Goal: Entertainment & Leisure: Consume media (video, audio)

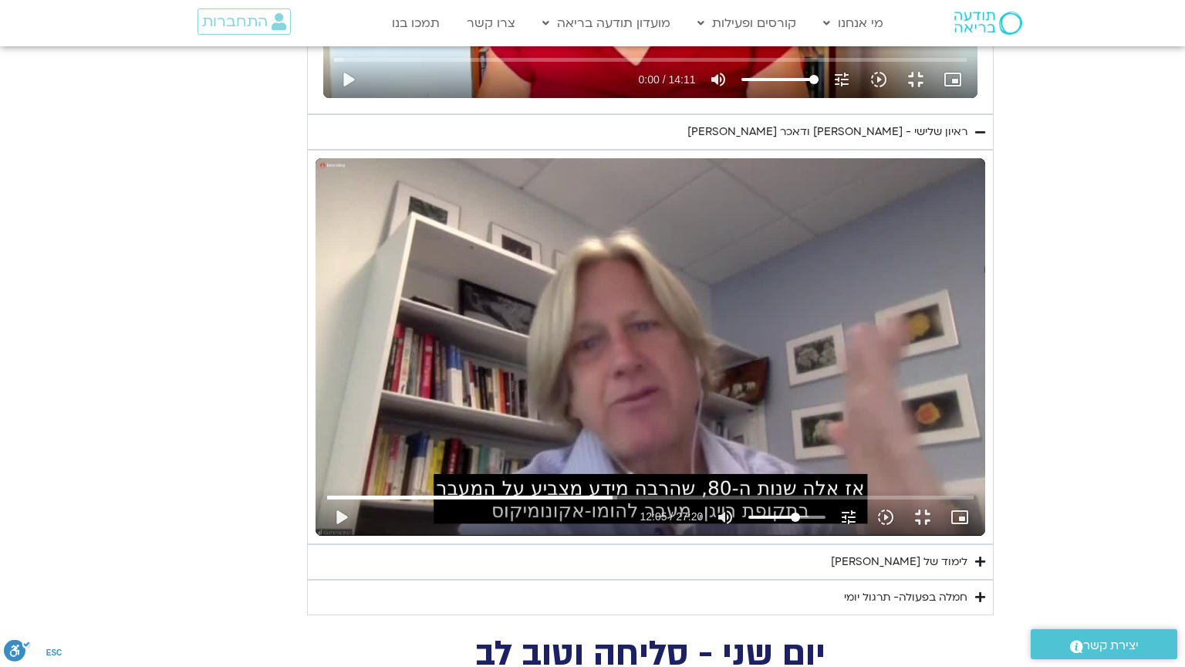
scroll to position [2315, 0]
click at [323, 536] on button "play_arrow" at bounding box center [341, 517] width 37 height 37
type input "738.050071"
type input "57.4573863636364"
type input "738.066291"
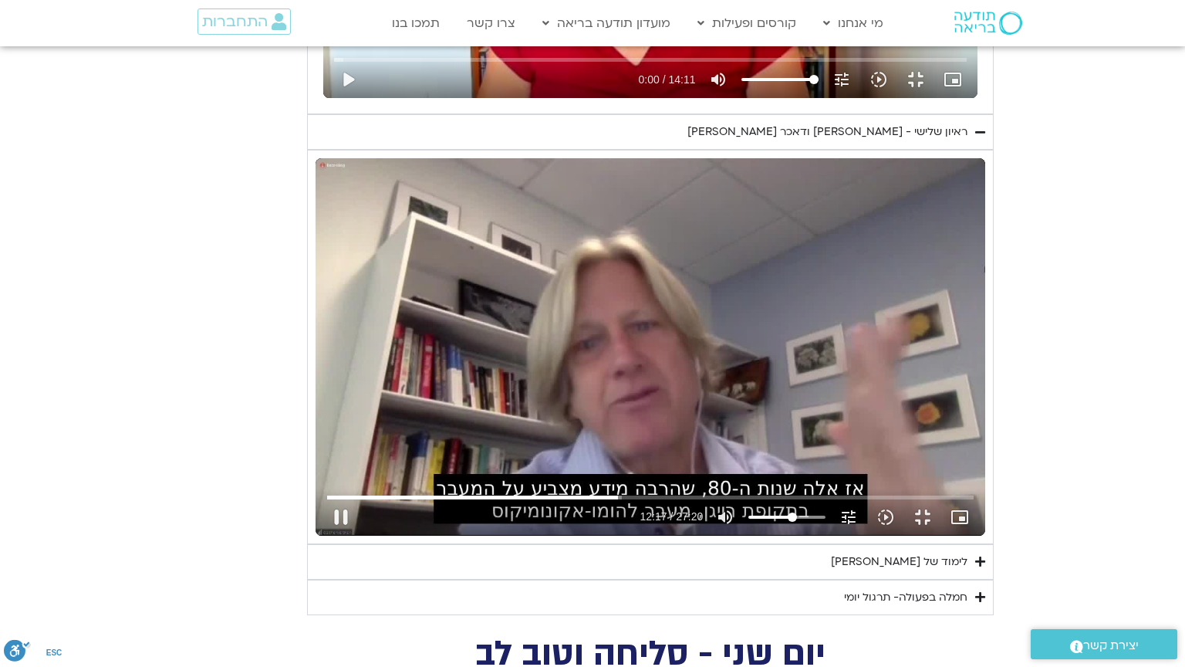
type input "56.5482954545455"
type input "738.074665"
type input "55.6392045454546"
type input "738.082826"
type input "54.7301136363636"
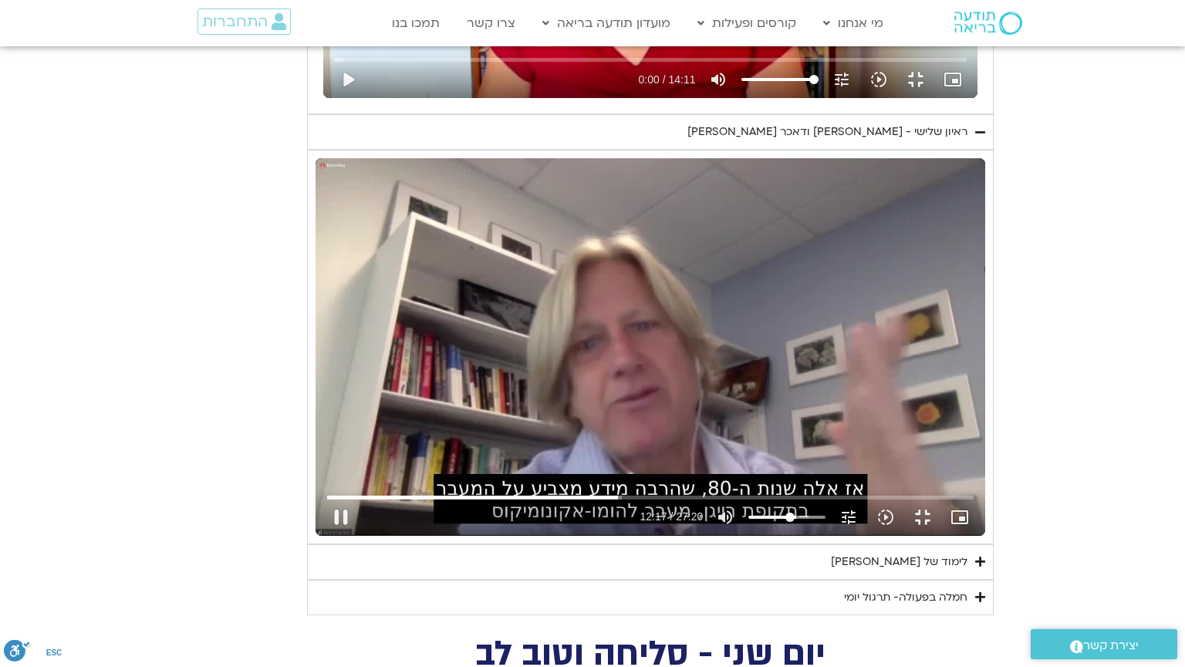
type input "738.092087"
type input "53.8210227272727"
type input "738.101177"
type input "52.9119318181818"
type input "738.116936"
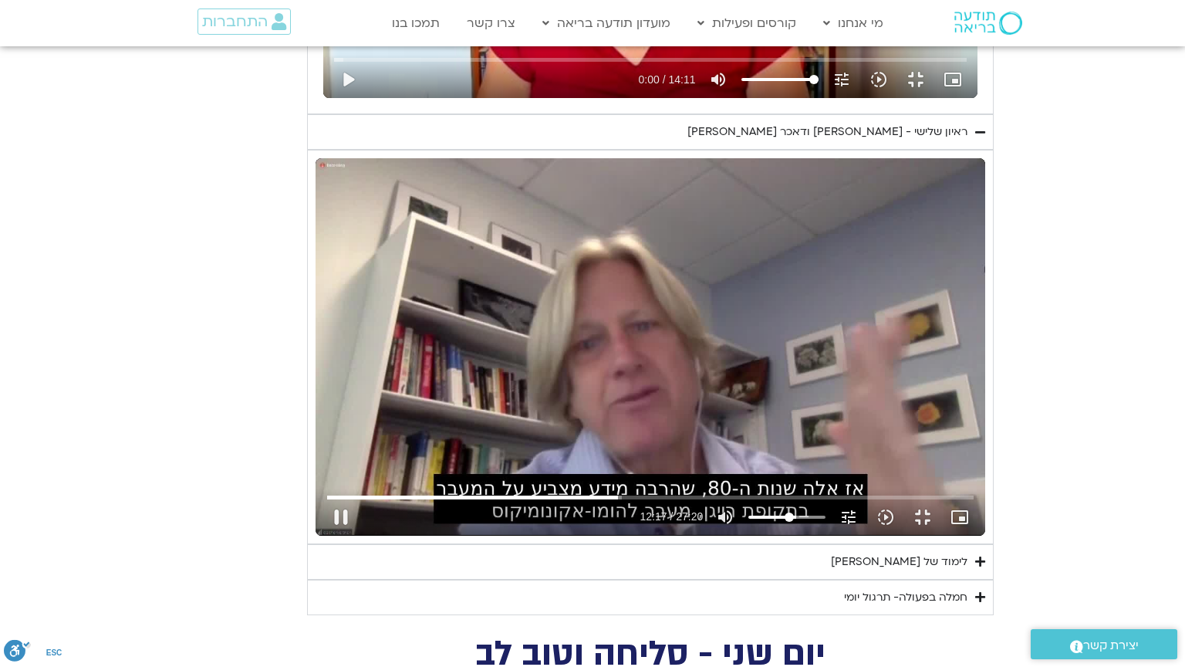
type input "52.0028409090909"
type input "738.133165"
type input "51.09375"
type input "738.149537"
type input "50.1846590909091"
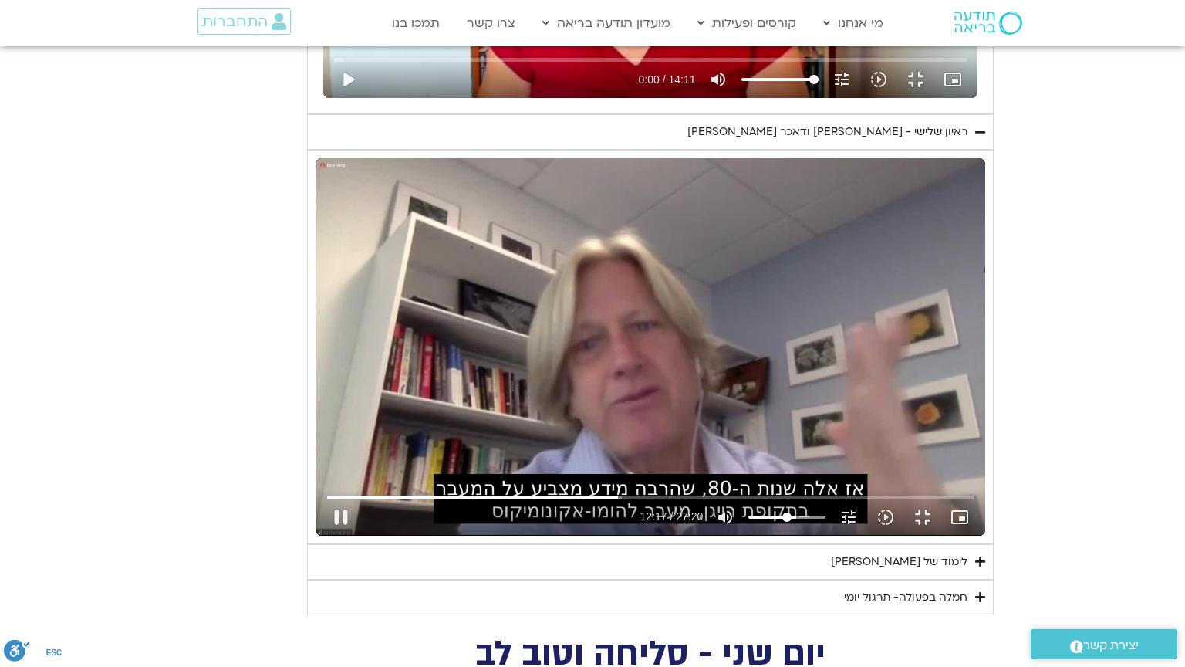
type input "738.175035"
type input "49.2755681818182"
type input "738.183193"
type input "48.3664772727273"
type input "738.19975"
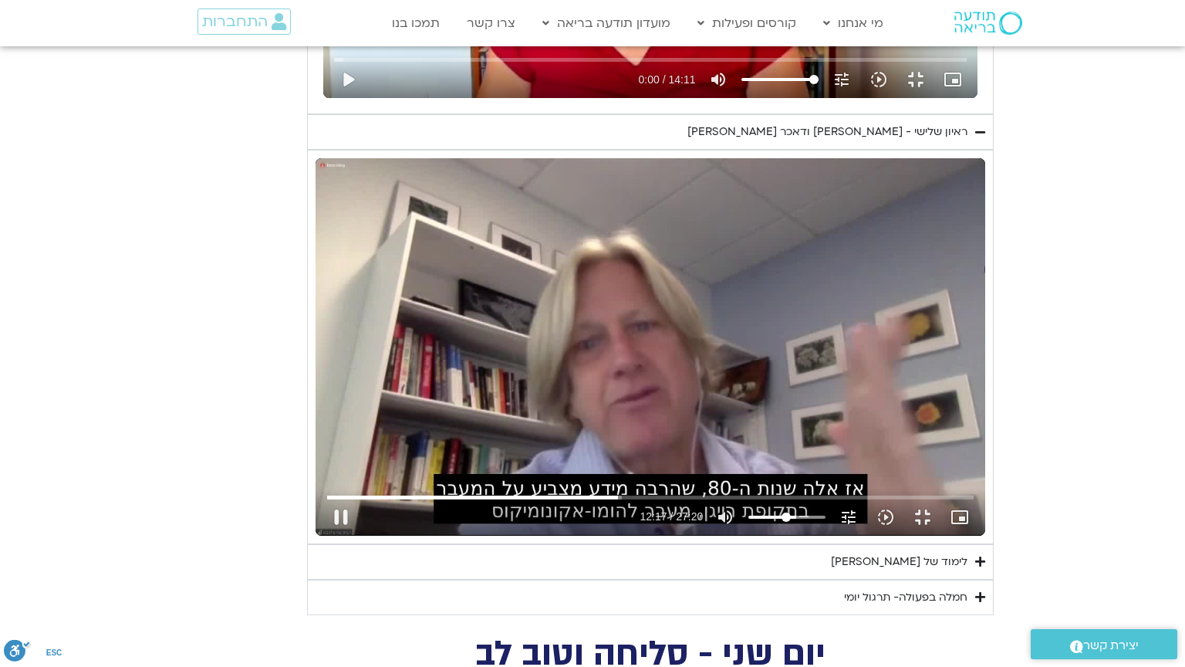
type input "47.4573863636364"
type input "738.208828"
type input "46.5482954545455"
type input "738.224947"
type input "45.6392045454546"
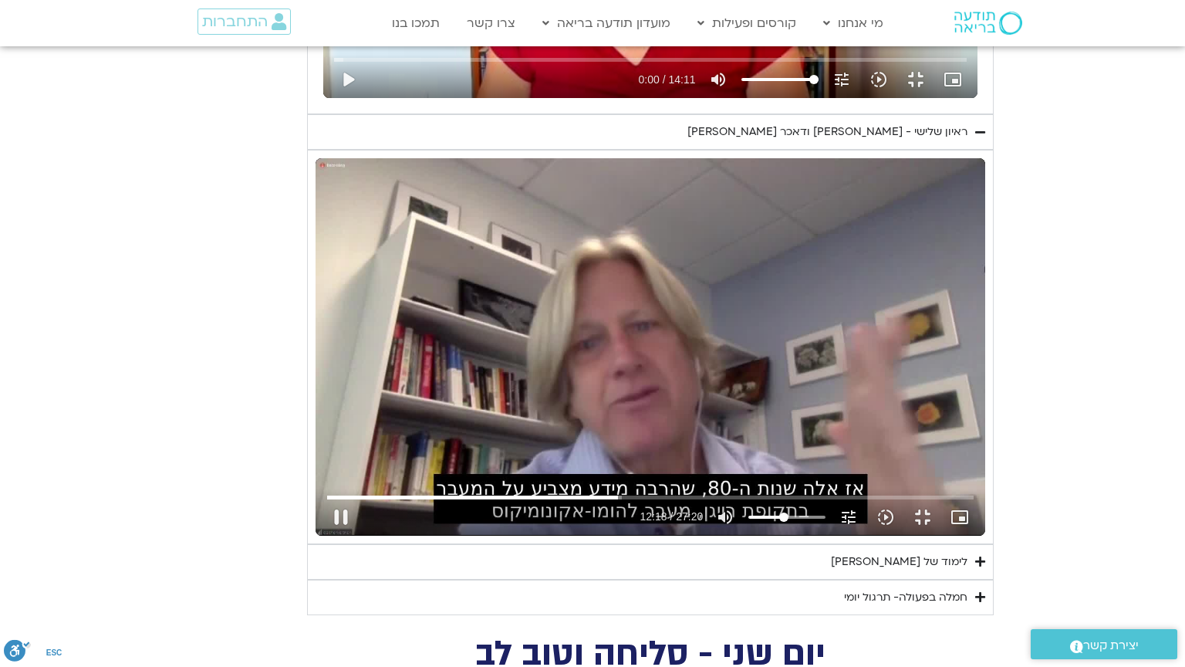
type input "738.23287"
type input "44.7301136363636"
type input "738.242352"
type input "43.8210227272727"
type input "738.257995"
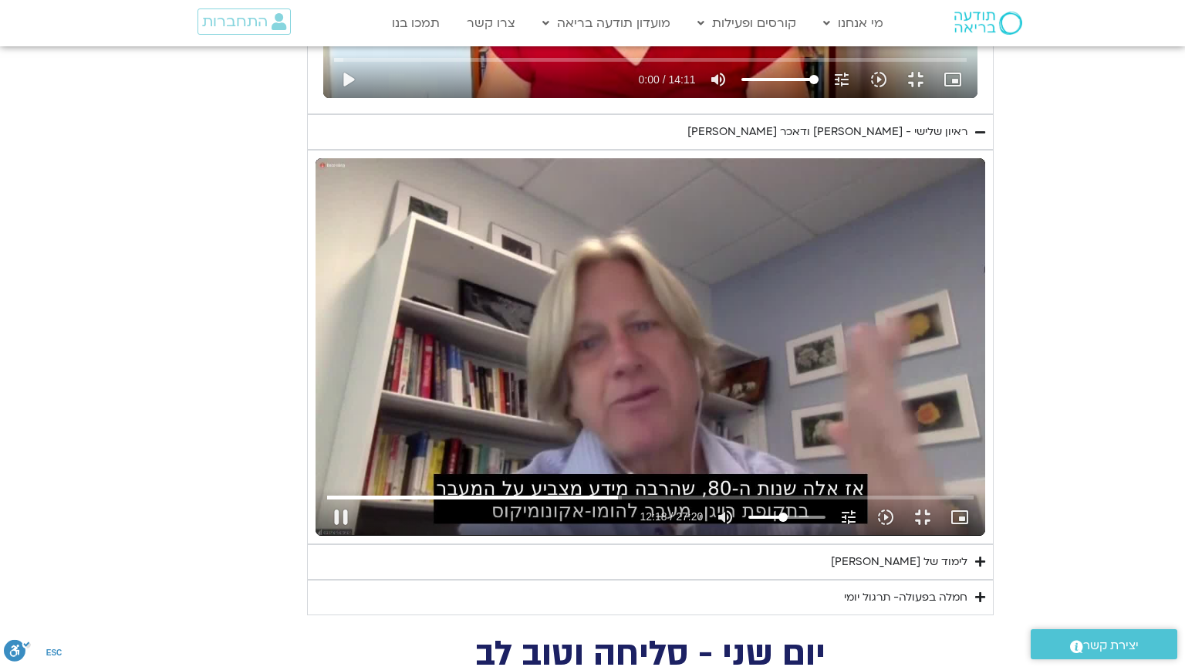
type input "42.9119318181818"
type input "738.334892"
type input "42.0028409090909"
type input "738.629786"
drag, startPoint x: 988, startPoint y: 644, endPoint x: 976, endPoint y: 646, distance: 11.7
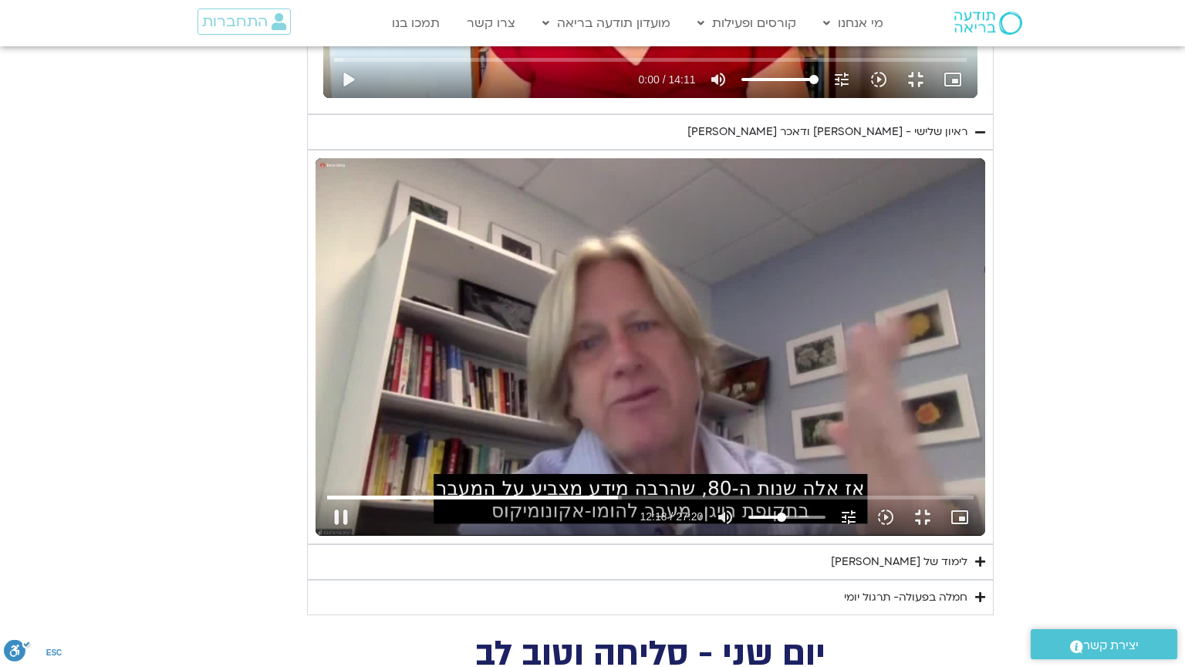
type input "42.0028409090909"
click at [826, 522] on input "Volume" at bounding box center [787, 516] width 77 height 9
drag, startPoint x: 27, startPoint y: 648, endPoint x: 42, endPoint y: 630, distance: 24.1
click at [323, 536] on button "pause" at bounding box center [341, 517] width 37 height 37
type input "867.731958"
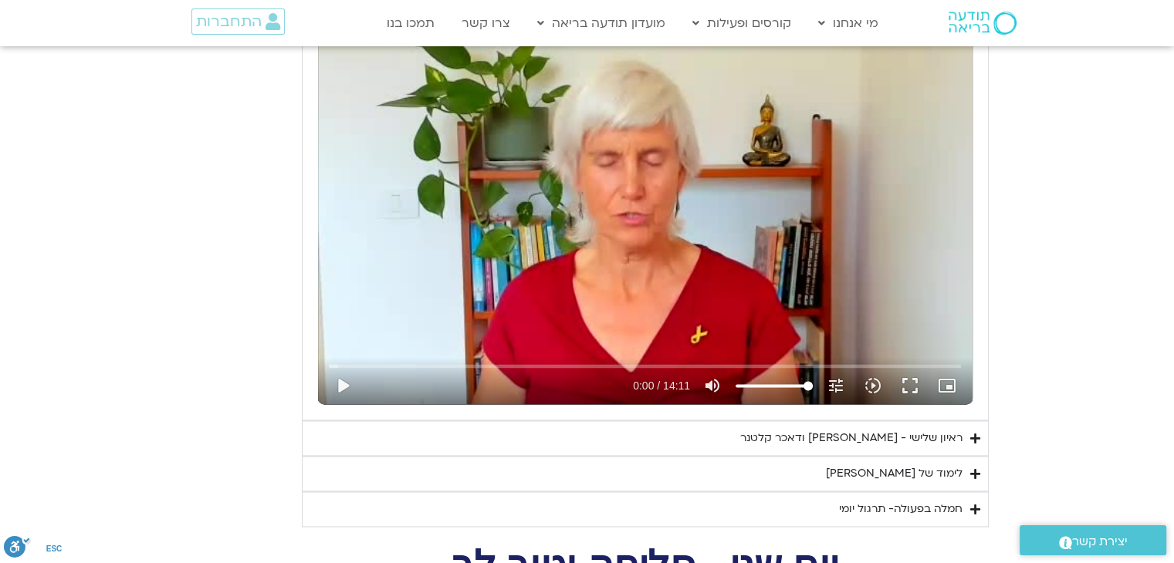
scroll to position [2161, 0]
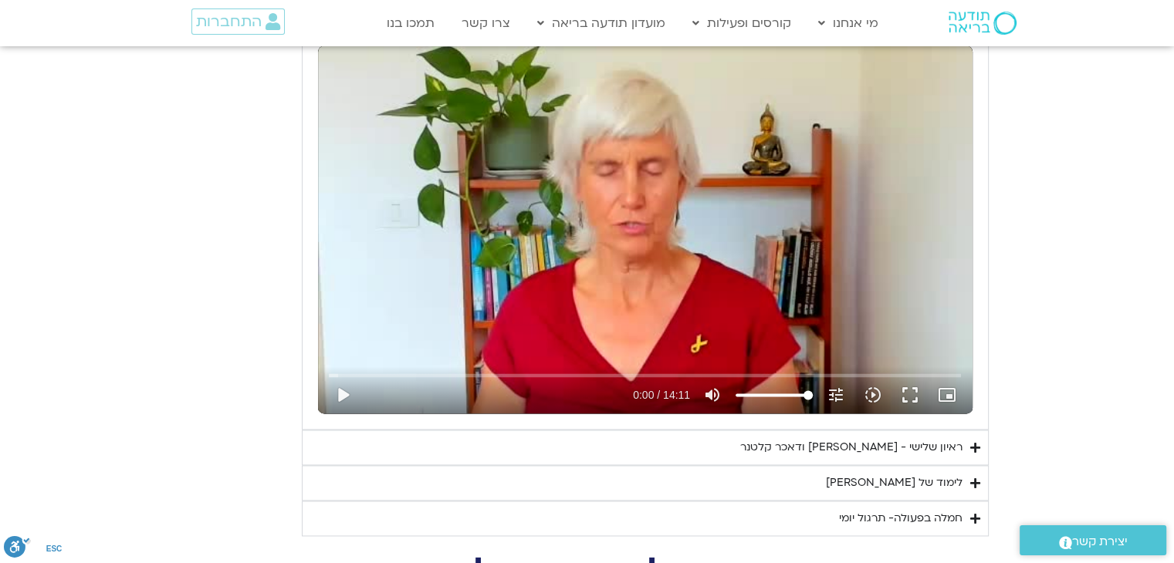
click at [977, 442] on icon "Accordion. Open links with Enter or Space, close with Escape, and navigate with…" at bounding box center [975, 448] width 10 height 12
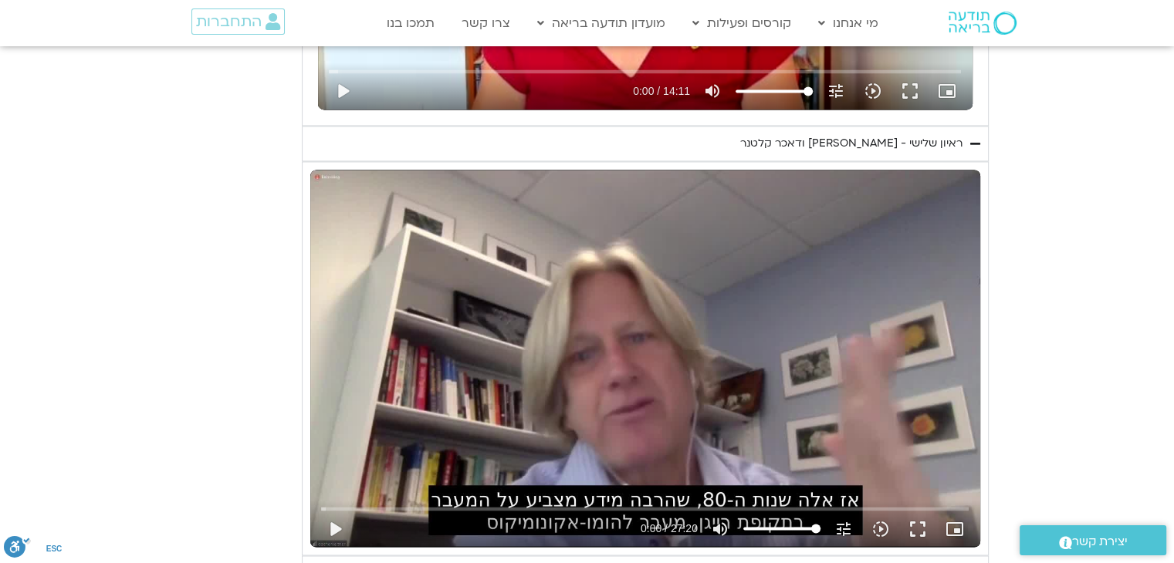
scroll to position [2470, 0]
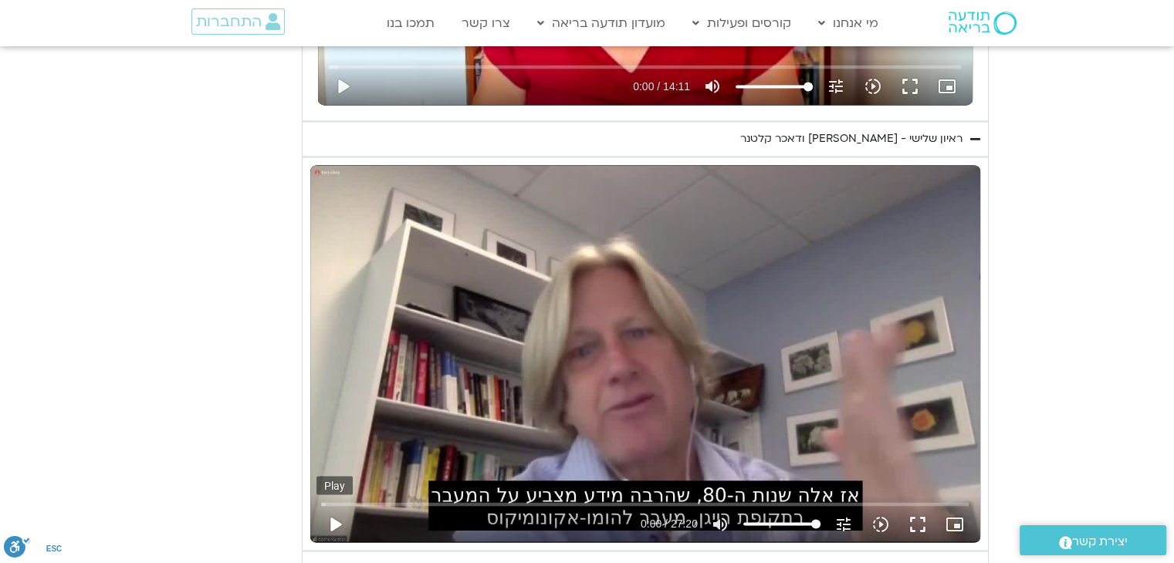
click at [338, 505] on button "play_arrow" at bounding box center [334, 523] width 37 height 37
click at [624, 499] on input "Seek" at bounding box center [644, 503] width 647 height 9
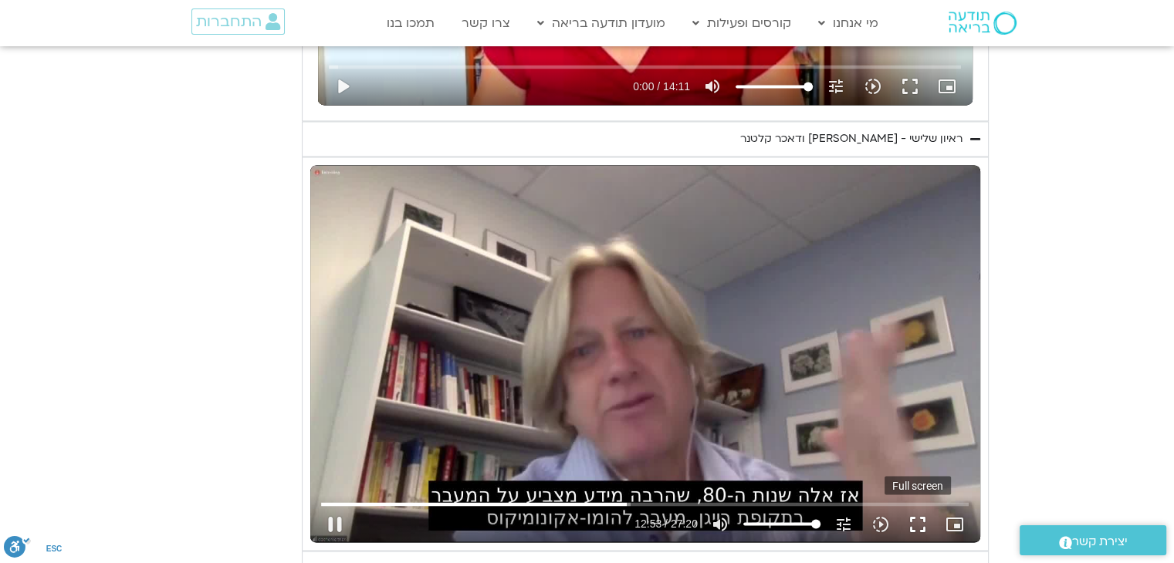
click at [920, 505] on button "fullscreen" at bounding box center [917, 523] width 37 height 37
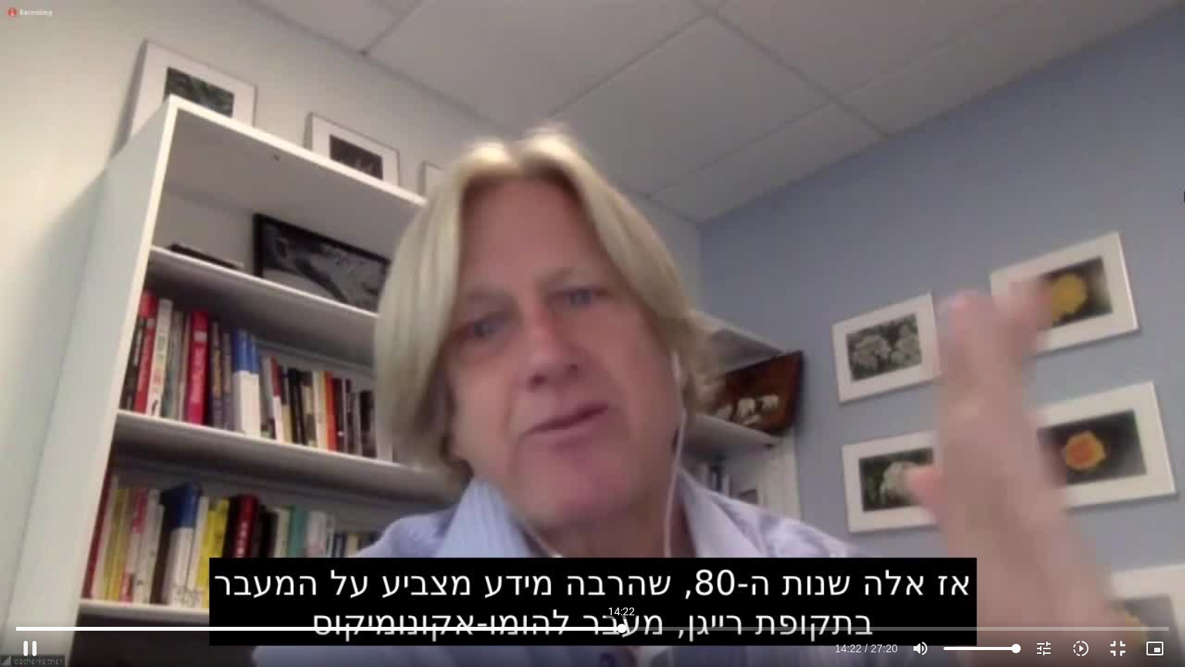
click at [622, 563] on input "Seek" at bounding box center [592, 628] width 1152 height 9
click at [21, 563] on button "pause" at bounding box center [30, 648] width 37 height 37
click at [32, 563] on button "play_arrow" at bounding box center [30, 648] width 37 height 37
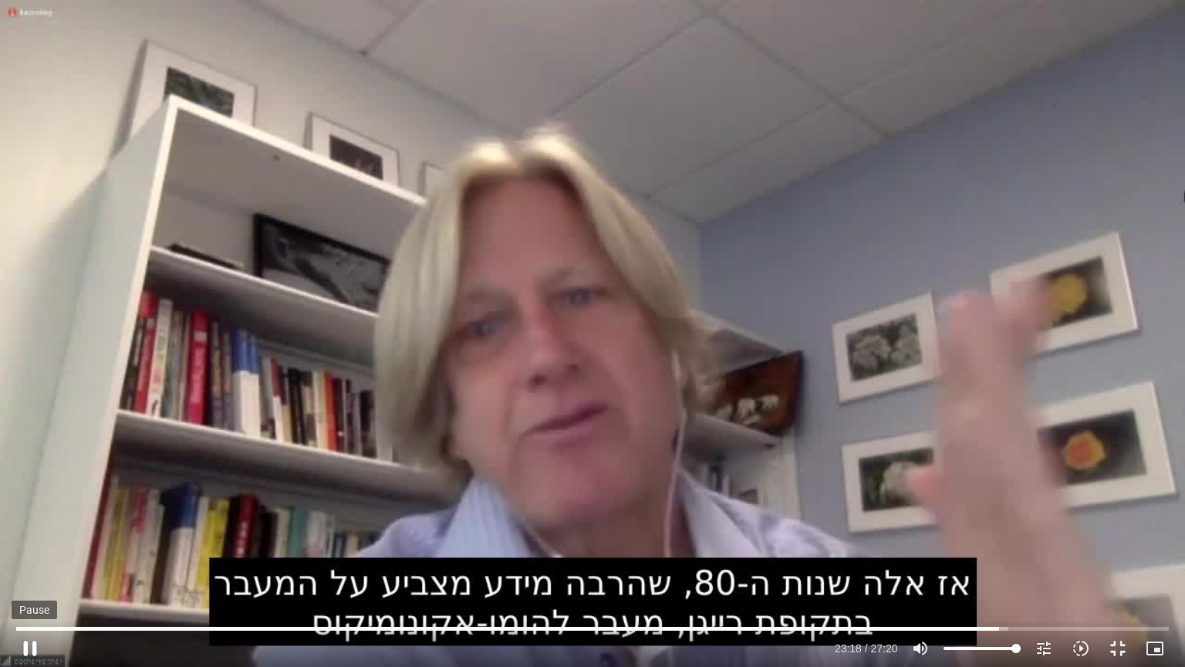
click at [34, 563] on button "pause" at bounding box center [30, 648] width 37 height 37
click at [35, 563] on button "play_arrow" at bounding box center [30, 648] width 37 height 37
click at [1118, 563] on button "fullscreen_exit" at bounding box center [1118, 648] width 37 height 37
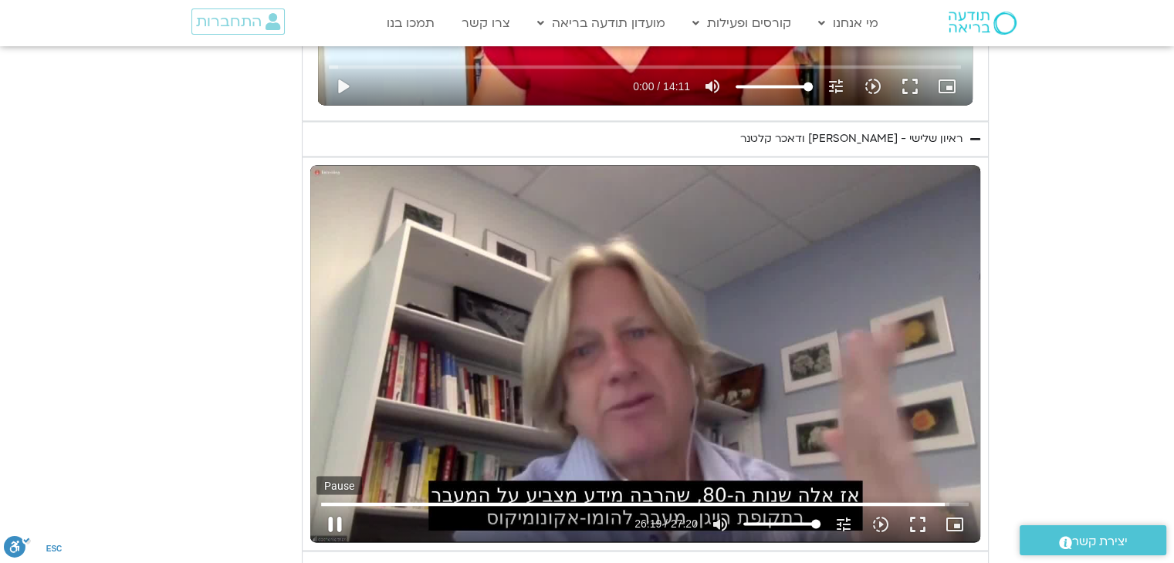
click at [338, 505] on button "pause" at bounding box center [334, 523] width 37 height 37
type input "1579.414062"
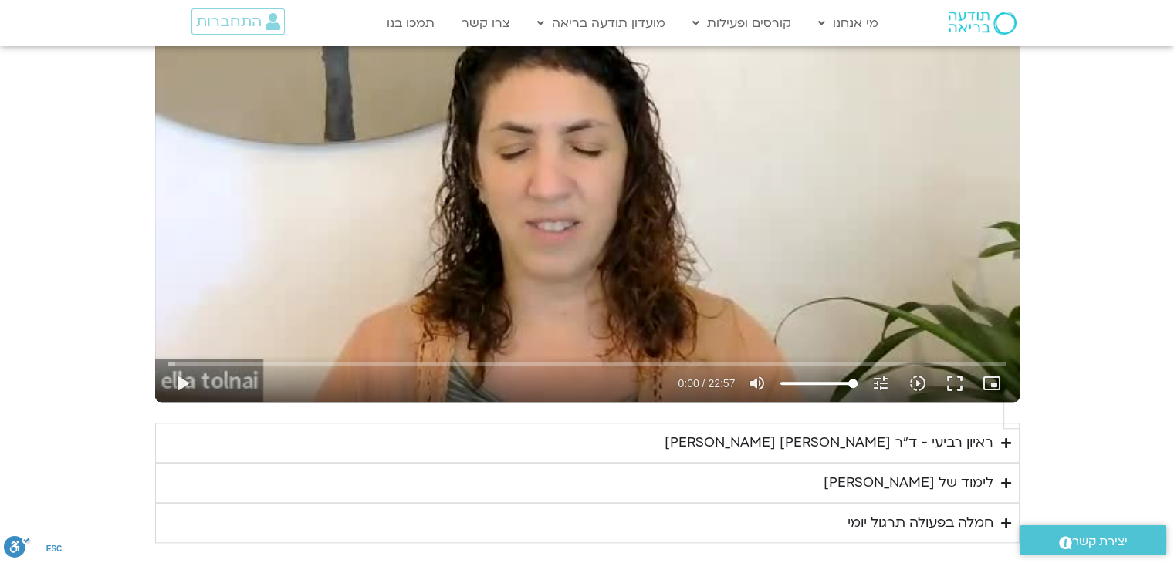
scroll to position [1466, 0]
click at [1001, 438] on icon "Accordion. Open links with Enter or Space, close with Escape, and navigate with…" at bounding box center [1006, 444] width 10 height 12
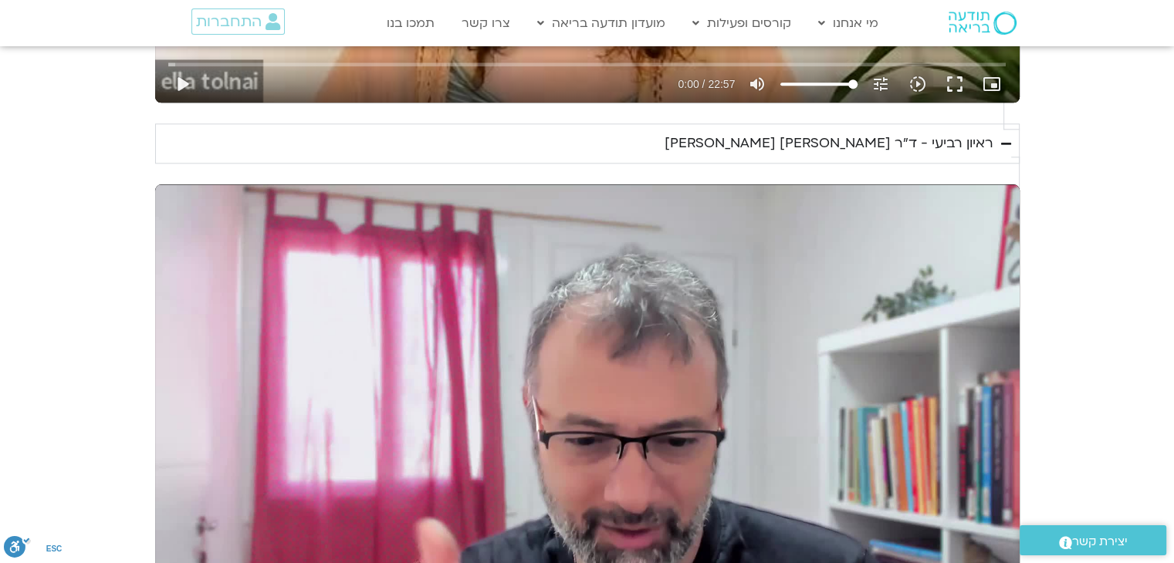
scroll to position [1775, 0]
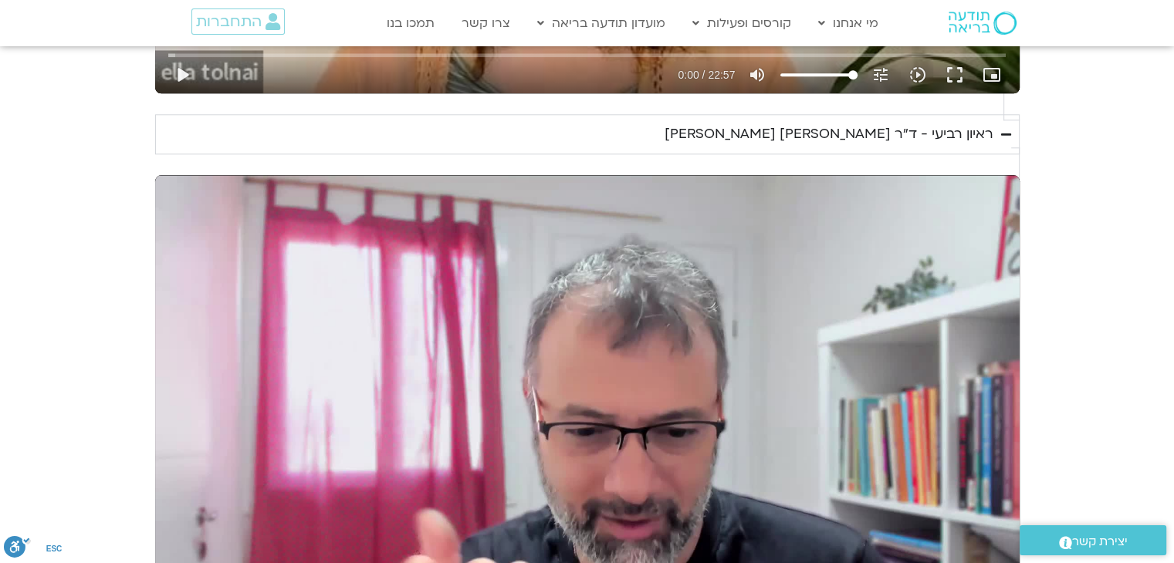
type input "1.13928"
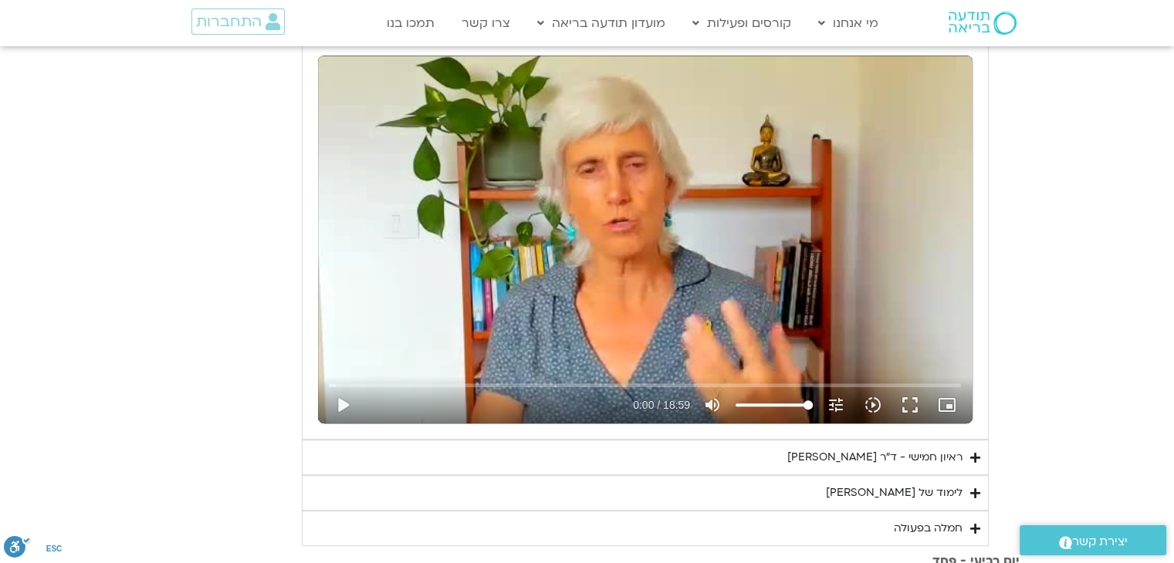
scroll to position [772, 0]
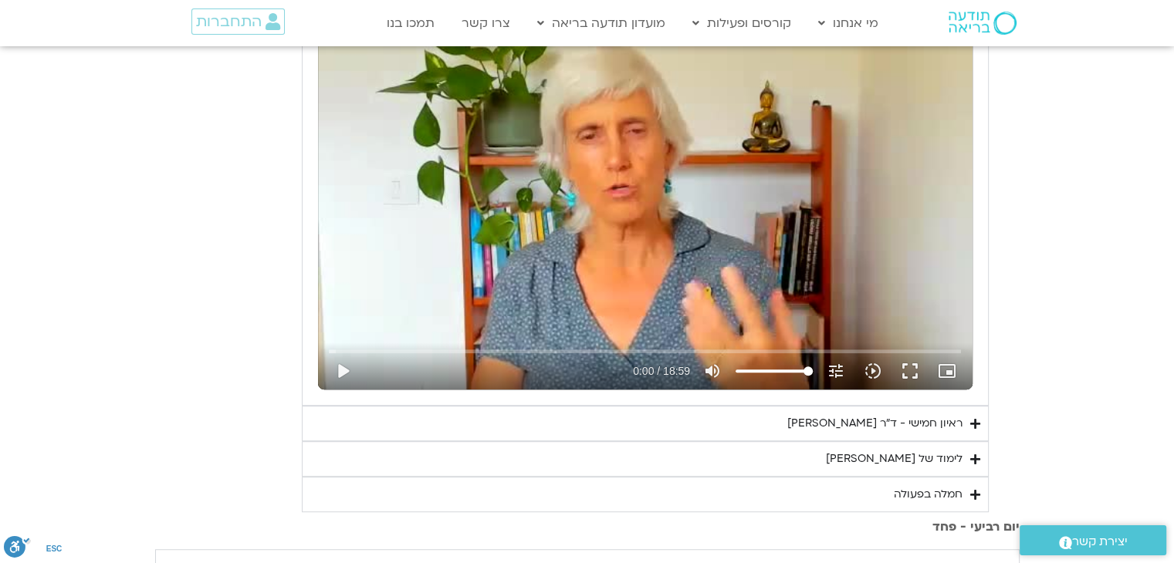
click at [974, 454] on icon "Accordion. Open links with Enter or Space, close with Escape, and navigate with…" at bounding box center [975, 460] width 10 height 12
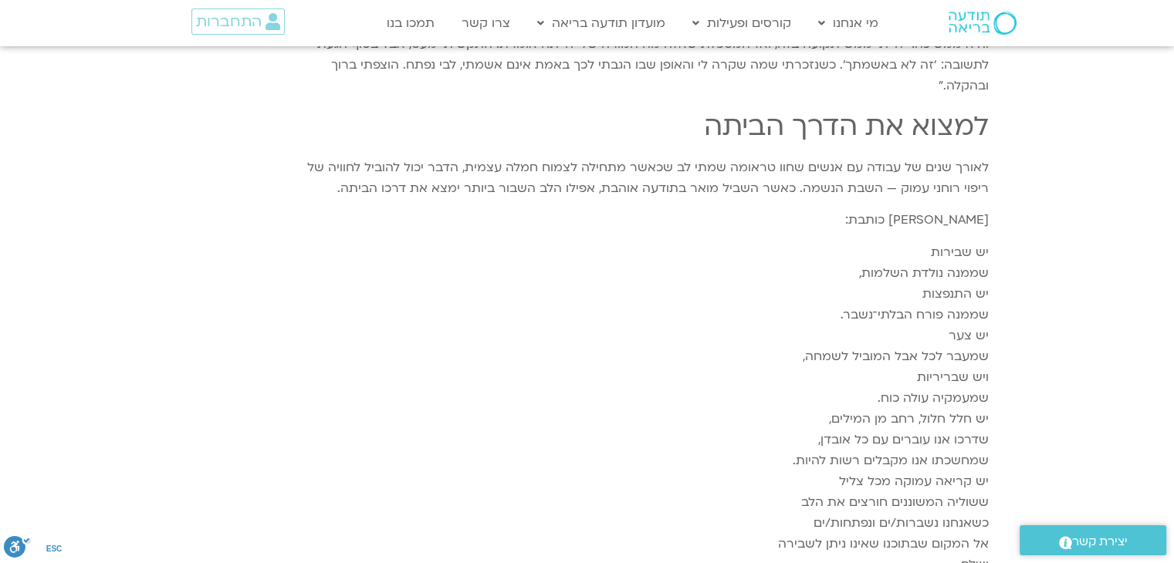
scroll to position [2084, 0]
